Goal: Information Seeking & Learning: Learn about a topic

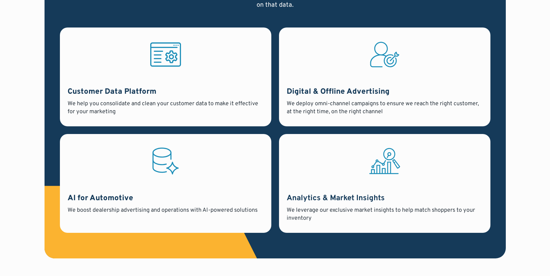
scroll to position [559, 0]
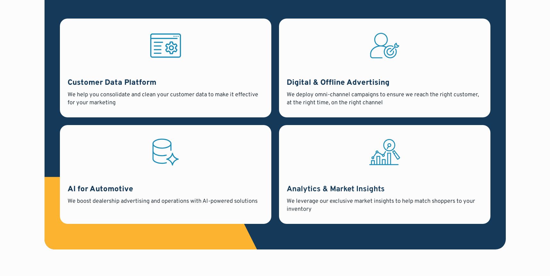
click at [167, 156] on icon at bounding box center [165, 152] width 31 height 34
click at [112, 191] on h3 "AI for Automotive" at bounding box center [166, 189] width 196 height 11
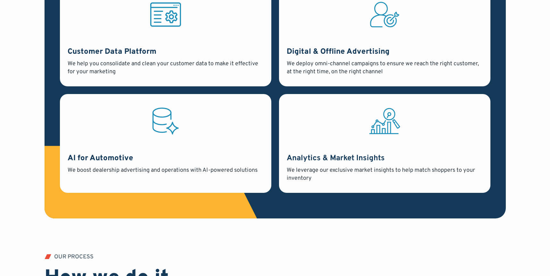
scroll to position [611, 0]
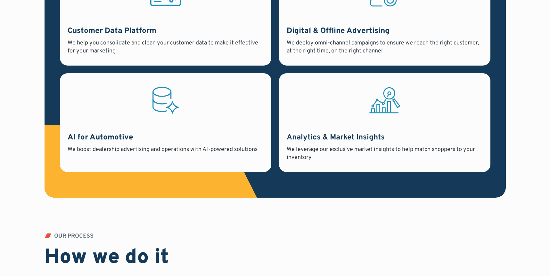
click at [152, 109] on icon at bounding box center [165, 101] width 31 height 34
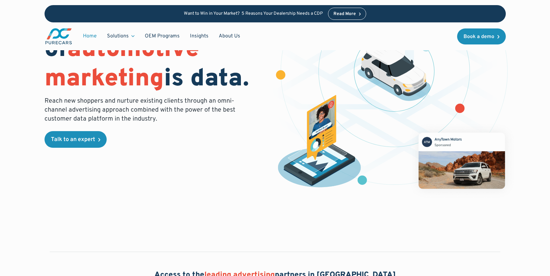
scroll to position [0, 0]
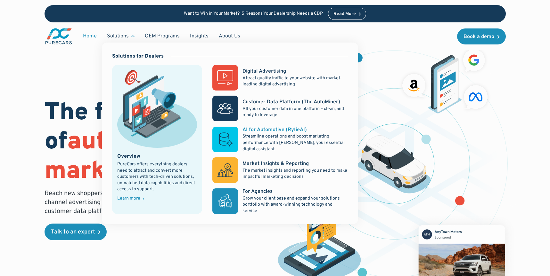
click at [222, 140] on rect at bounding box center [225, 140] width 26 height 26
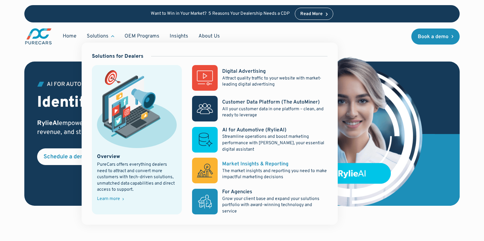
click at [234, 164] on div "Market Insights & Reporting" at bounding box center [255, 163] width 66 height 7
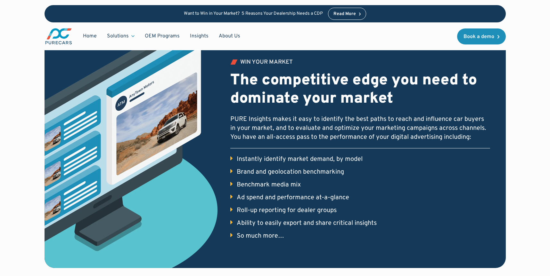
scroll to position [474, 0]
